Goal: Navigation & Orientation: Understand site structure

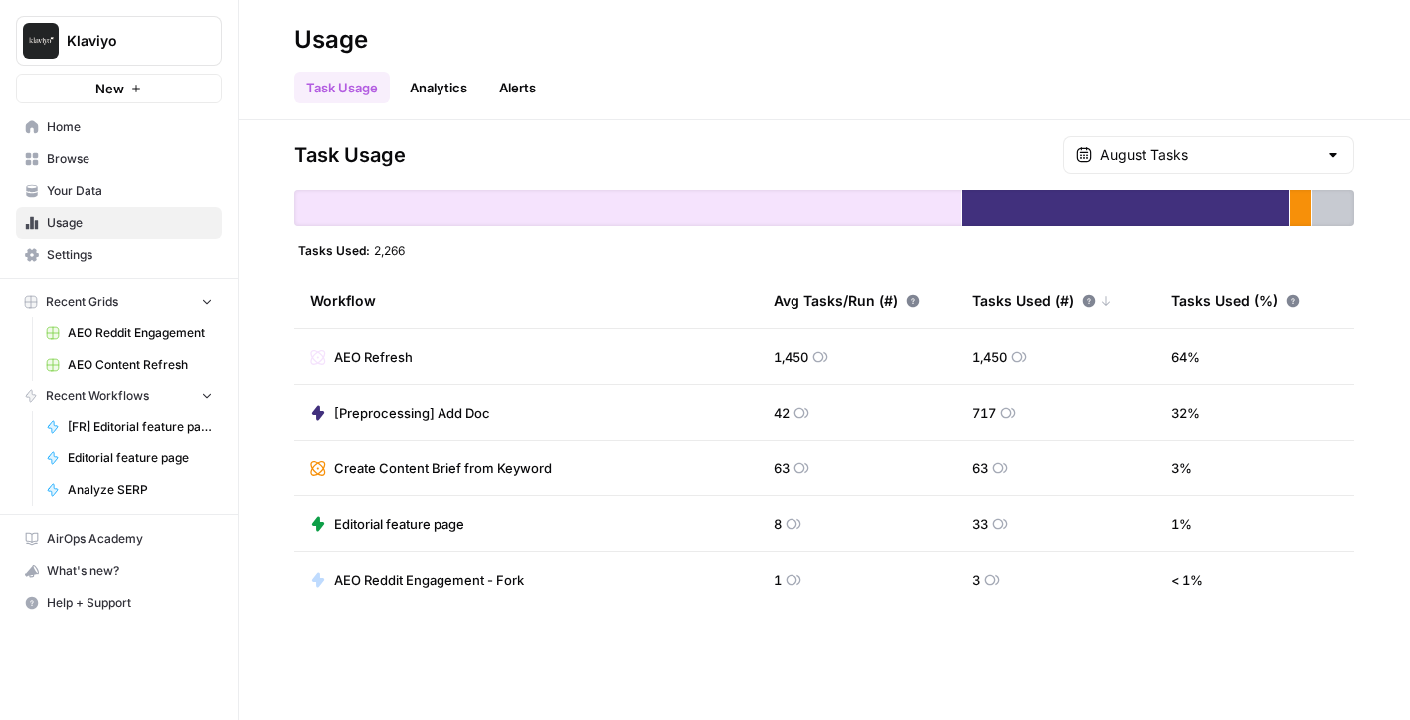
click at [120, 126] on span "Home" at bounding box center [130, 127] width 166 height 18
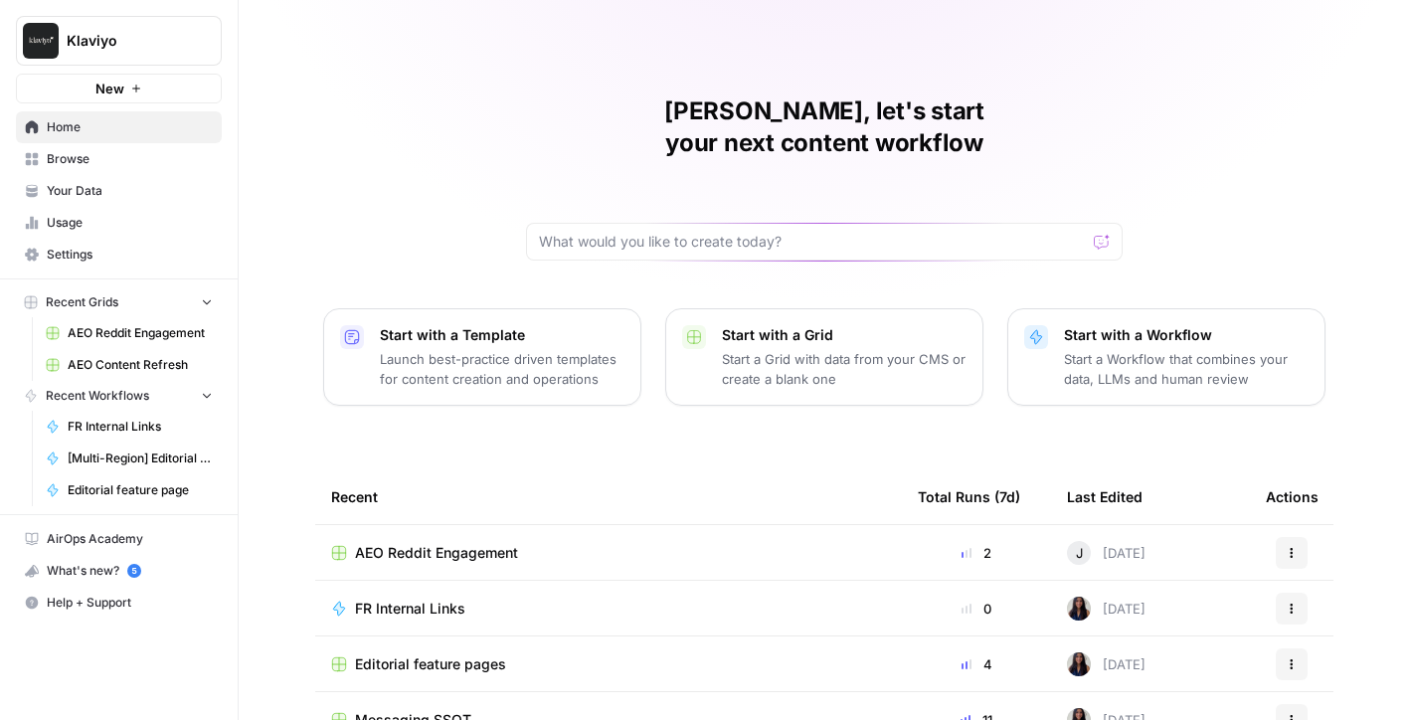
click at [145, 187] on span "Your Data" at bounding box center [130, 191] width 166 height 18
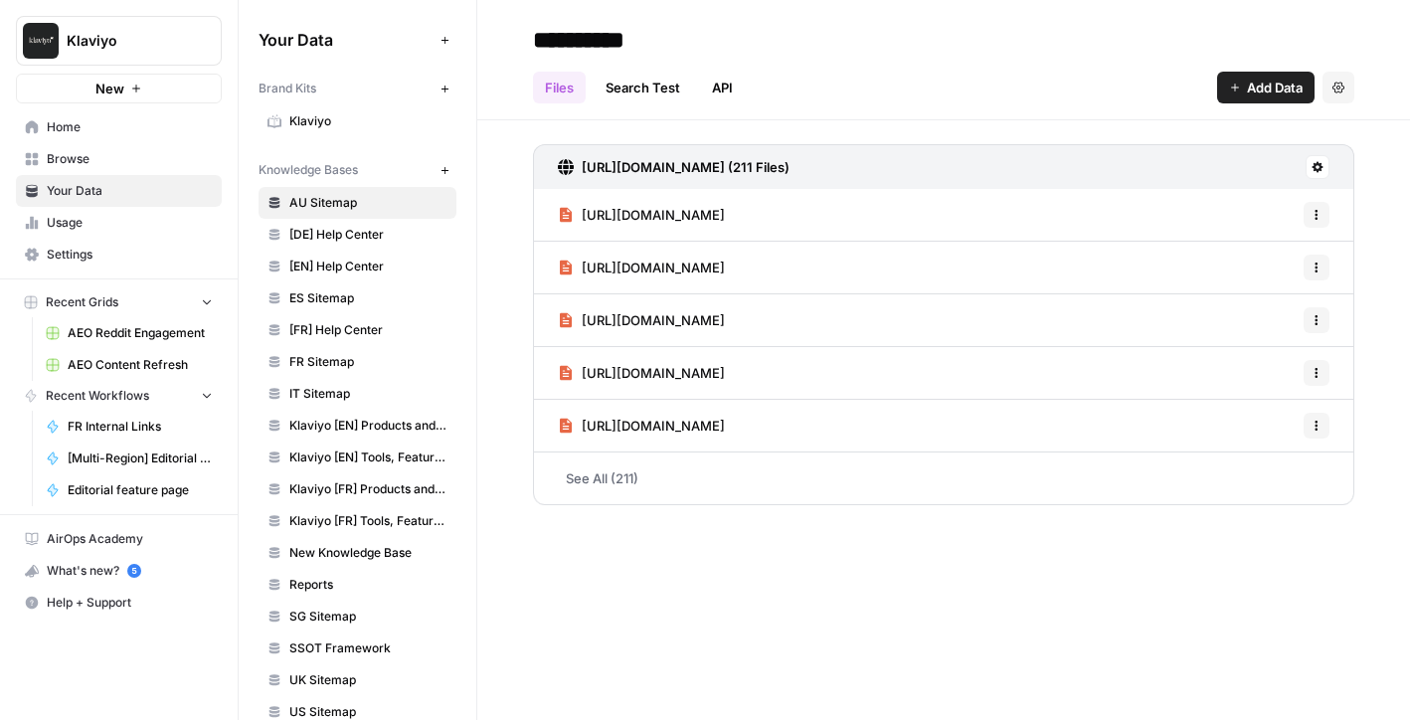
click at [108, 225] on span "Usage" at bounding box center [130, 223] width 166 height 18
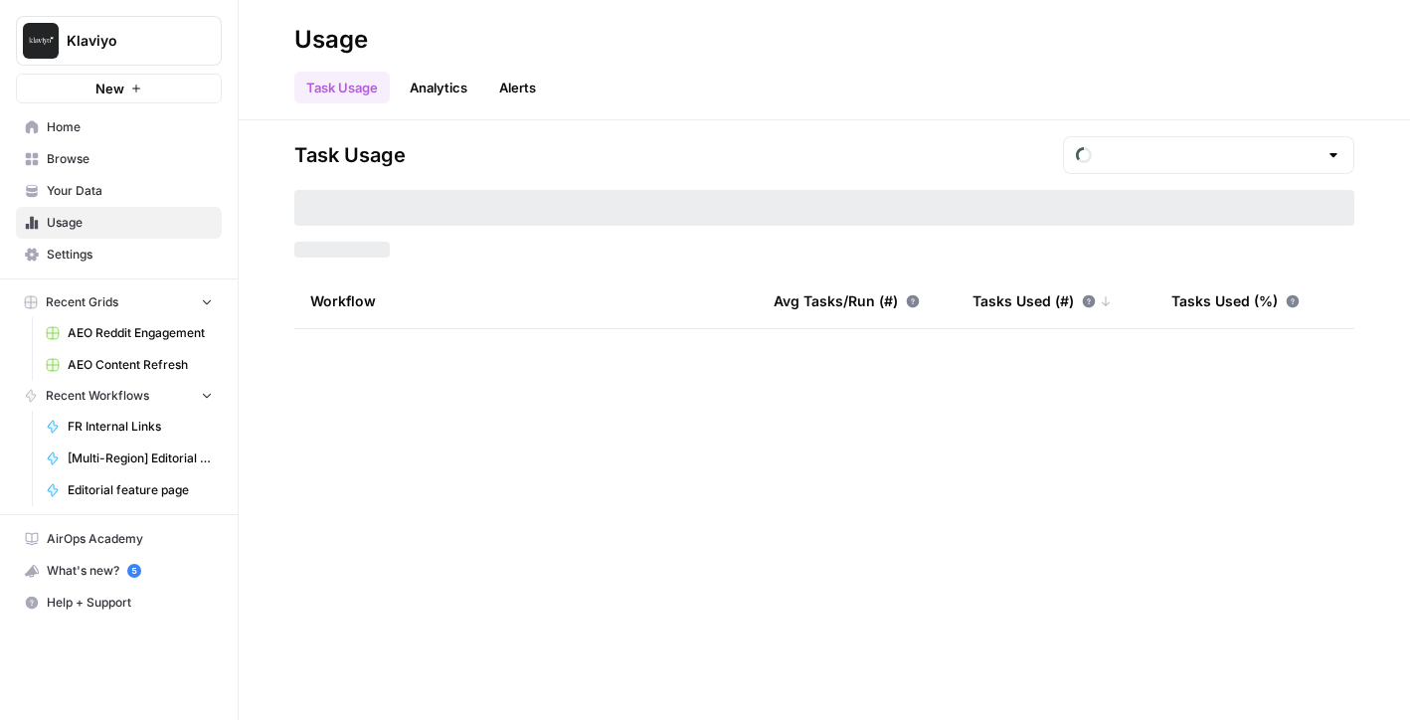
type input "August Tasks"
click at [101, 178] on link "Your Data" at bounding box center [119, 191] width 206 height 32
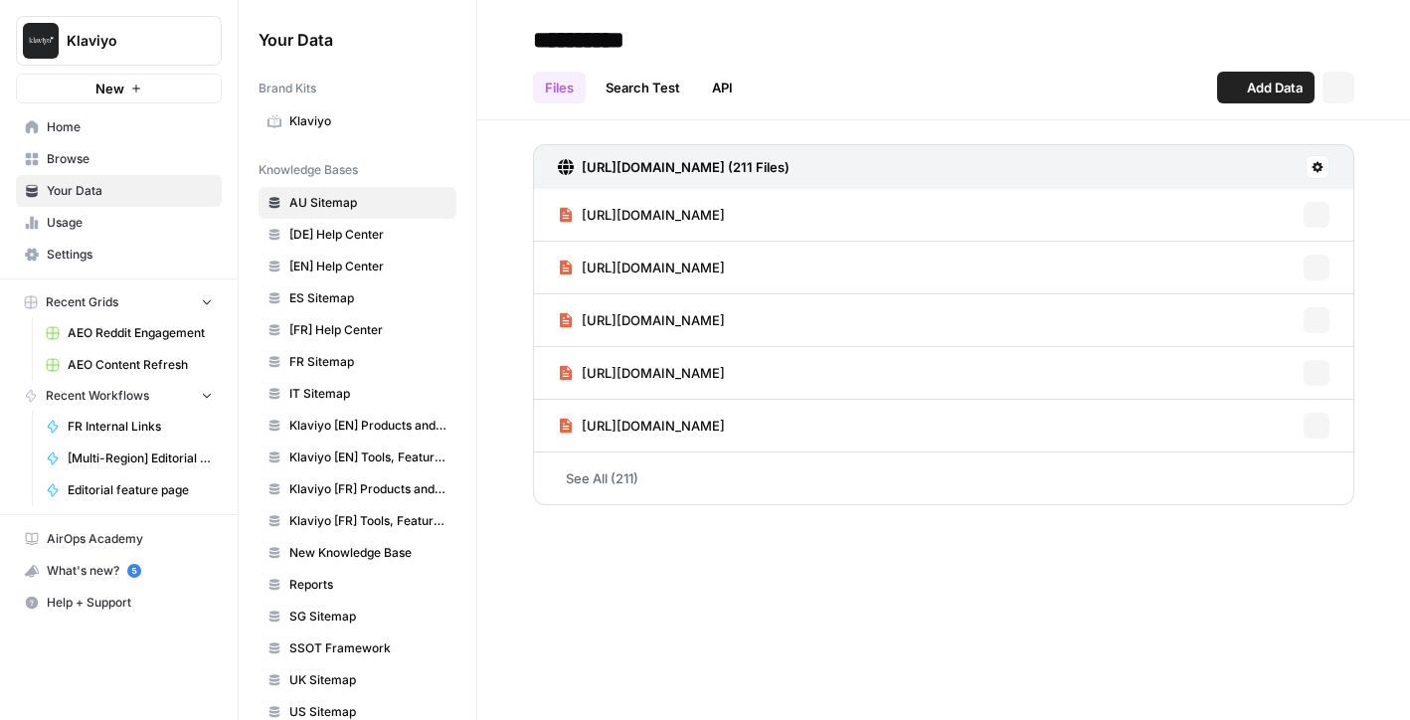
click at [97, 157] on span "Browse" at bounding box center [130, 159] width 166 height 18
